Goal: Task Accomplishment & Management: Manage account settings

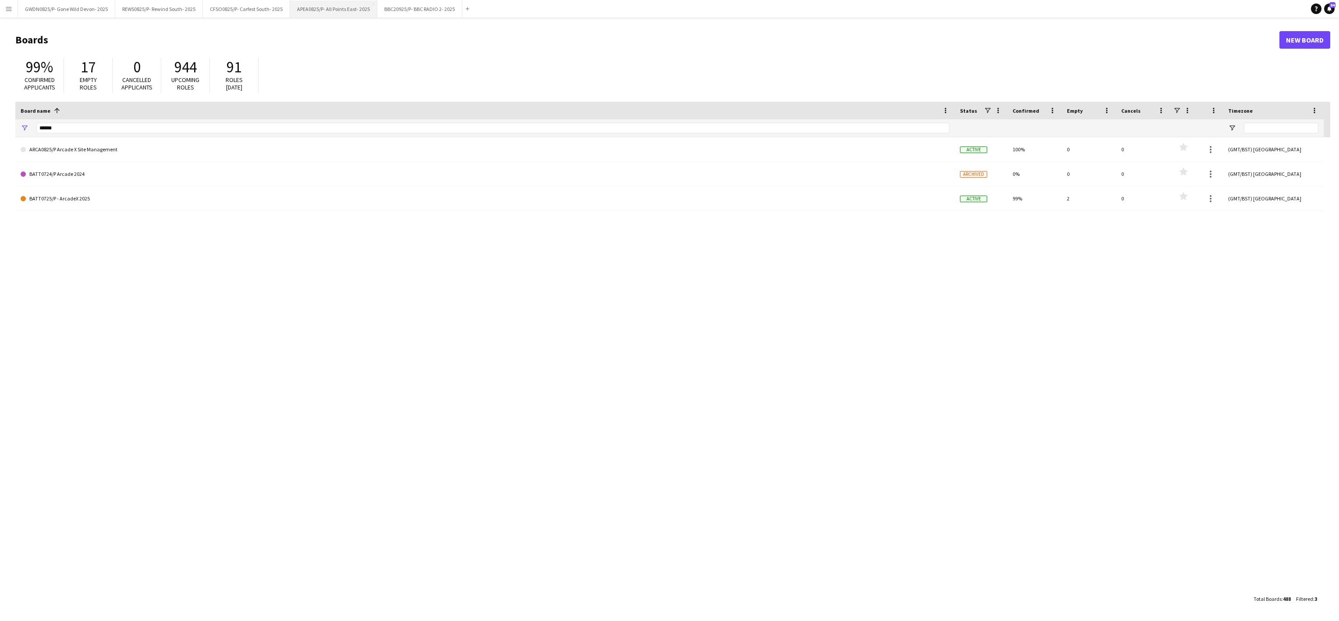
click at [340, 9] on button "APEA0825/P- All Points East- 2025 Close" at bounding box center [333, 8] width 87 height 17
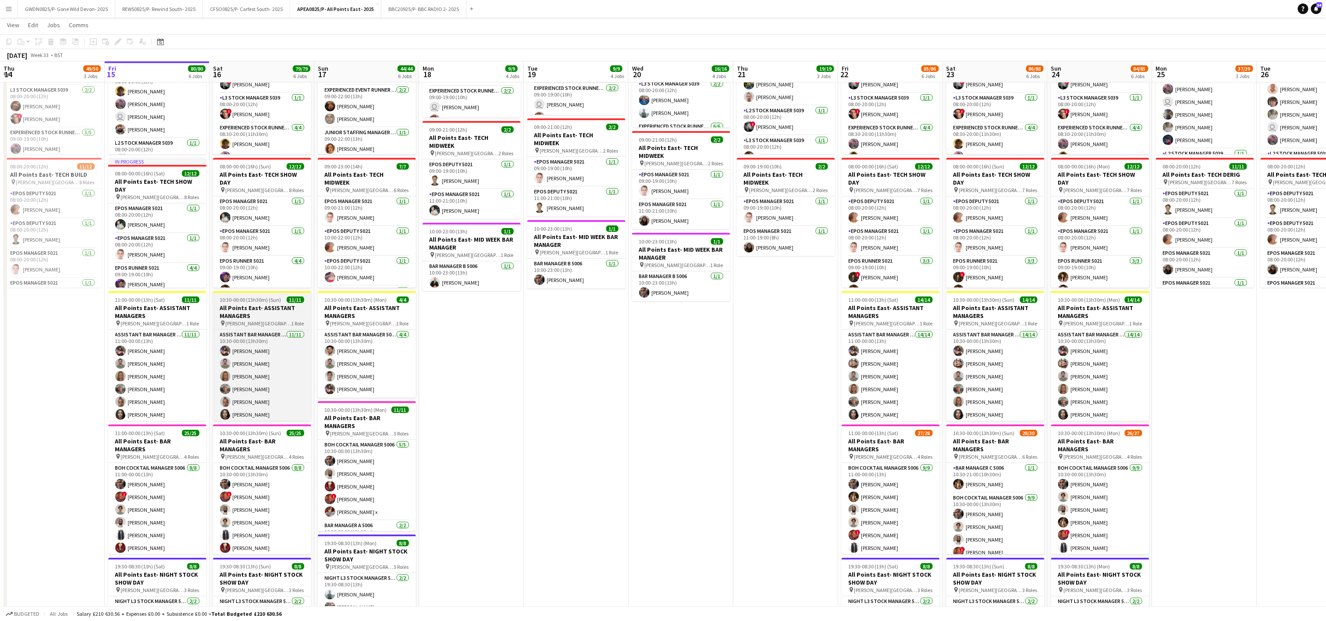
scroll to position [67, 0]
click at [233, 390] on app-card-role "Assistant Bar Manager 5006 [DATE] 10:30-00:00 (13h30m) [PERSON_NAME] [PERSON_NA…" at bounding box center [262, 342] width 98 height 157
click at [233, 393] on app-card-role "Assistant Bar Manager 5006 [DATE] 10:30-00:00 (13h30m) [PERSON_NAME] [PERSON_NA…" at bounding box center [262, 342] width 98 height 157
click at [263, 396] on app-card-role "Assistant Bar Manager 5006 [DATE] 10:30-00:00 (13h30m) [PERSON_NAME] [PERSON_NA…" at bounding box center [262, 342] width 98 height 157
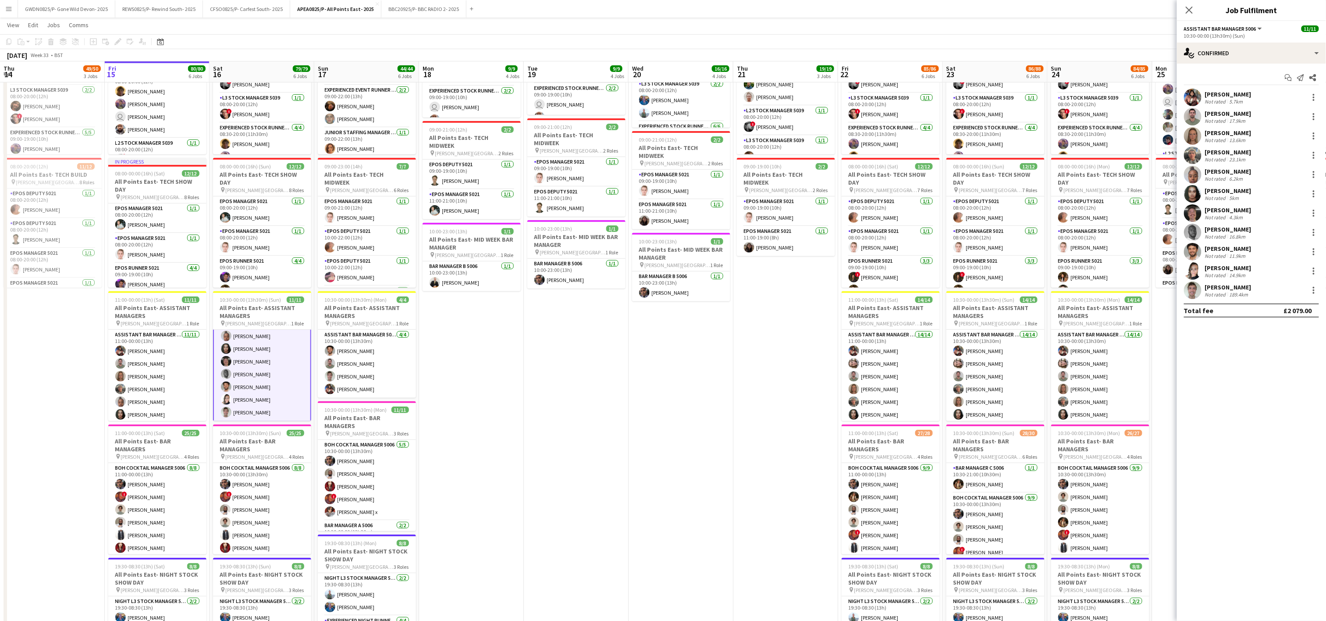
scroll to position [67, 0]
click at [1192, 270] on app-user-avatar at bounding box center [1193, 271] width 18 height 18
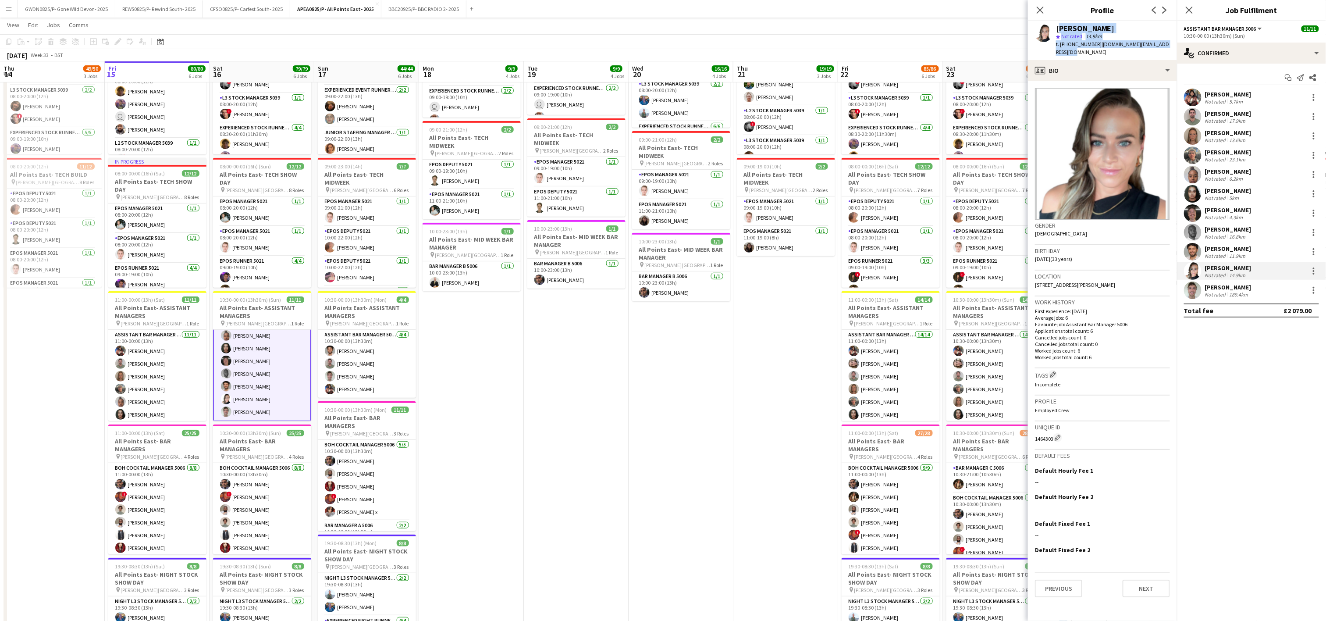
drag, startPoint x: 1072, startPoint y: 52, endPoint x: 1057, endPoint y: 30, distance: 26.7
click at [1057, 30] on div "[PERSON_NAME] star Not rated 14.9km t. [PHONE_NUMBER] | [DOMAIN_NAME][EMAIL_ADD…" at bounding box center [1113, 41] width 114 height 32
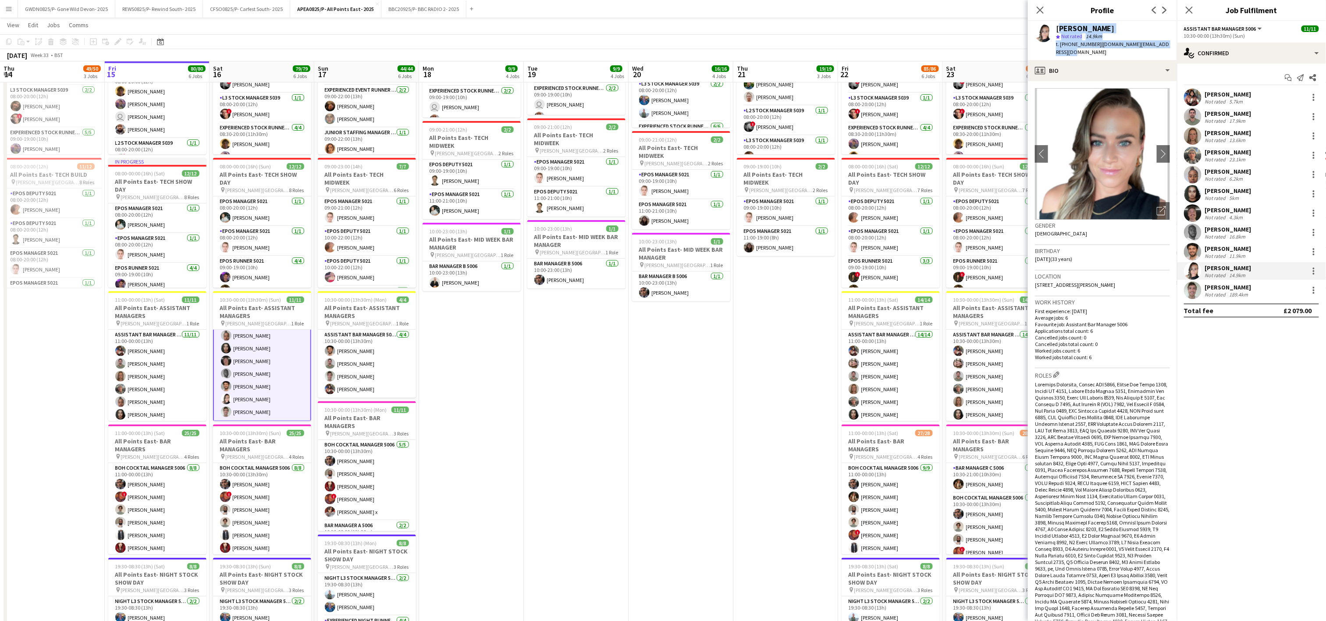
copy div "[PERSON_NAME] star Not rated 14.9km t. [PHONE_NUMBER] | [DOMAIN_NAME][EMAIL_ADD…"
